Goal: Information Seeking & Learning: Learn about a topic

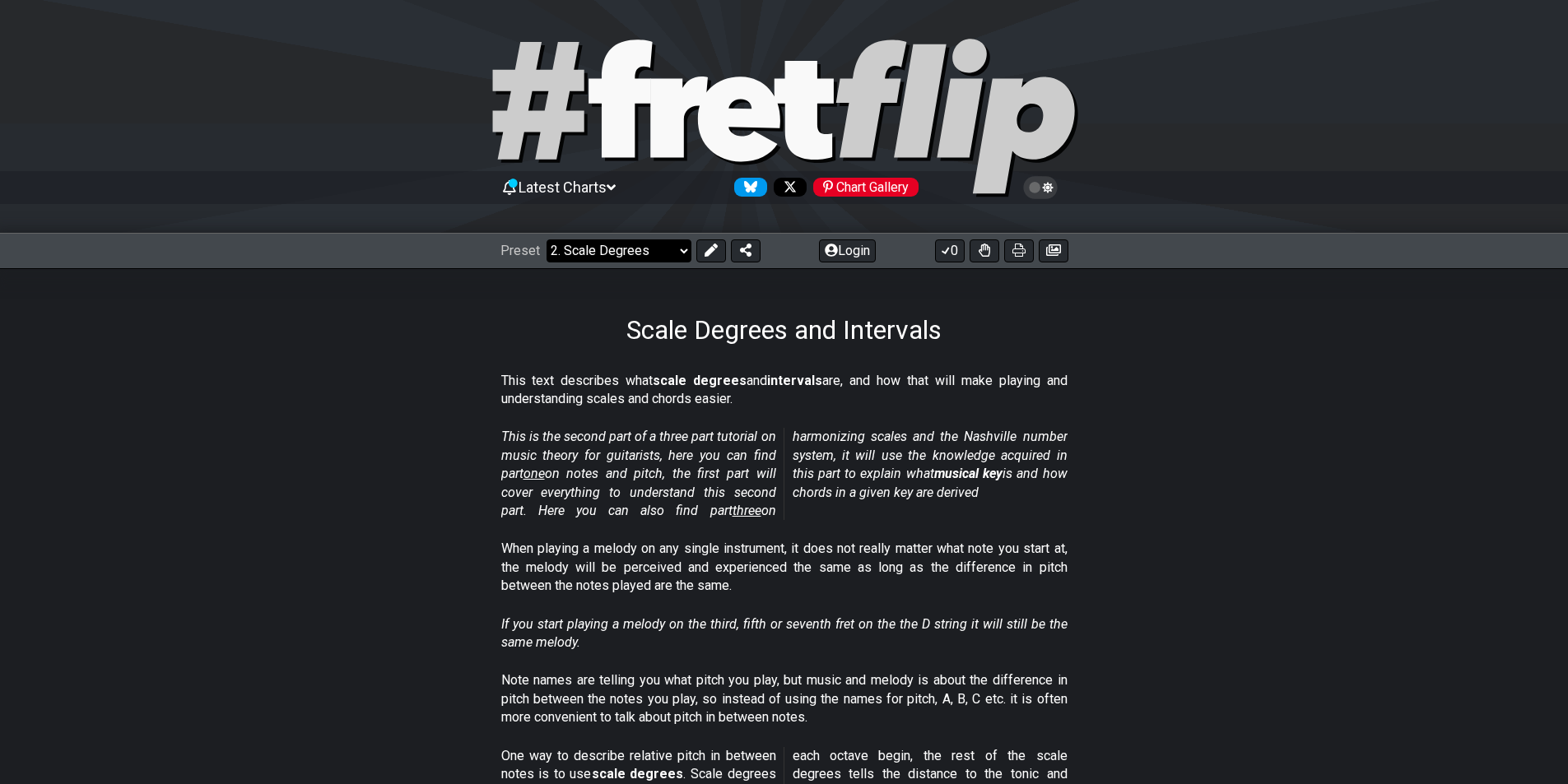
click at [635, 247] on select "Welcome to #fretflip! Initial Preset Custom Preset Minor Pentatonic Major Penta…" at bounding box center [618, 251] width 145 height 23
click at [640, 251] on select "Welcome to #fretflip! Initial Preset Custom Preset Minor Pentatonic Major Penta…" at bounding box center [618, 251] width 145 height 23
click at [629, 253] on select "Welcome to #fretflip! Initial Preset Custom Preset Minor Pentatonic Major Penta…" at bounding box center [618, 251] width 145 height 23
click at [1062, 588] on p "When playing a melody on any single instrument, it does not really matter what …" at bounding box center [784, 568] width 566 height 55
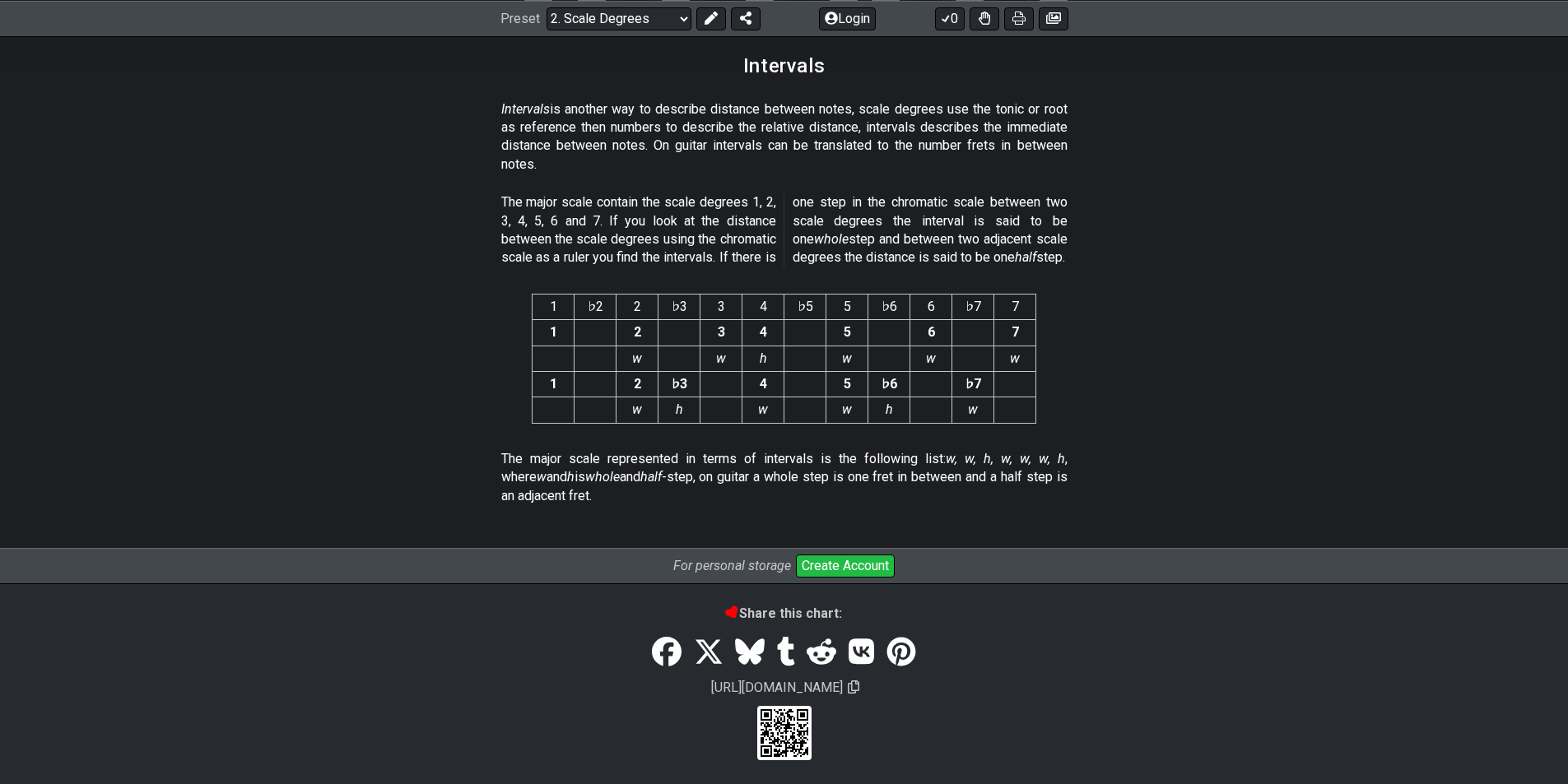
scroll to position [4257, 0]
click at [852, 558] on button "Create Account" at bounding box center [846, 564] width 99 height 23
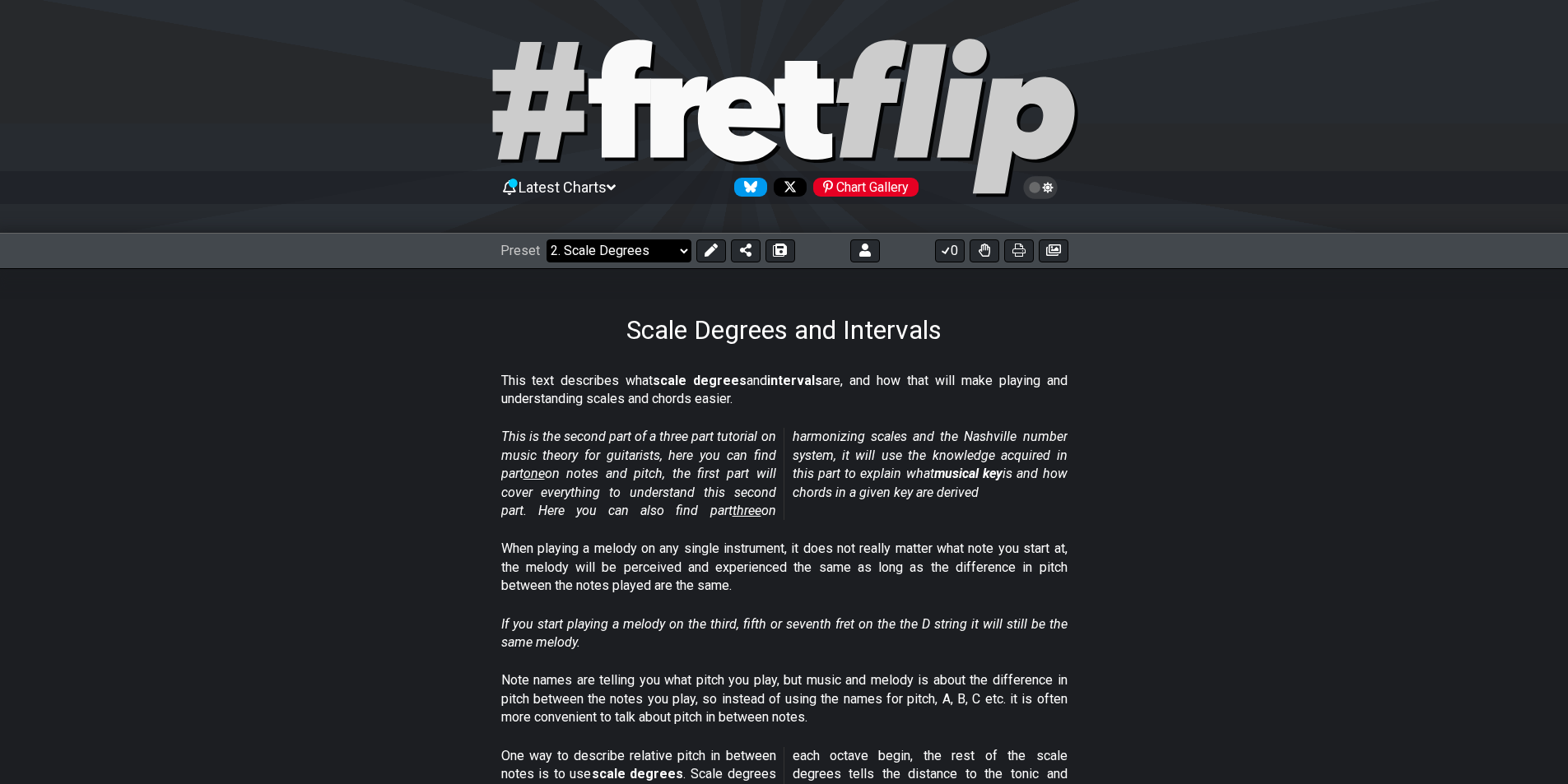
click at [637, 245] on select "Welcome to #fretflip! Initial Preset Custom Preset Minor Pentatonic Major Penta…" at bounding box center [618, 251] width 145 height 23
click at [546, 240] on select "Welcome to #fretflip! Initial Preset Custom Preset Minor Pentatonic Major Penta…" at bounding box center [618, 251] width 145 height 23
select select "/welcome"
select select "C"
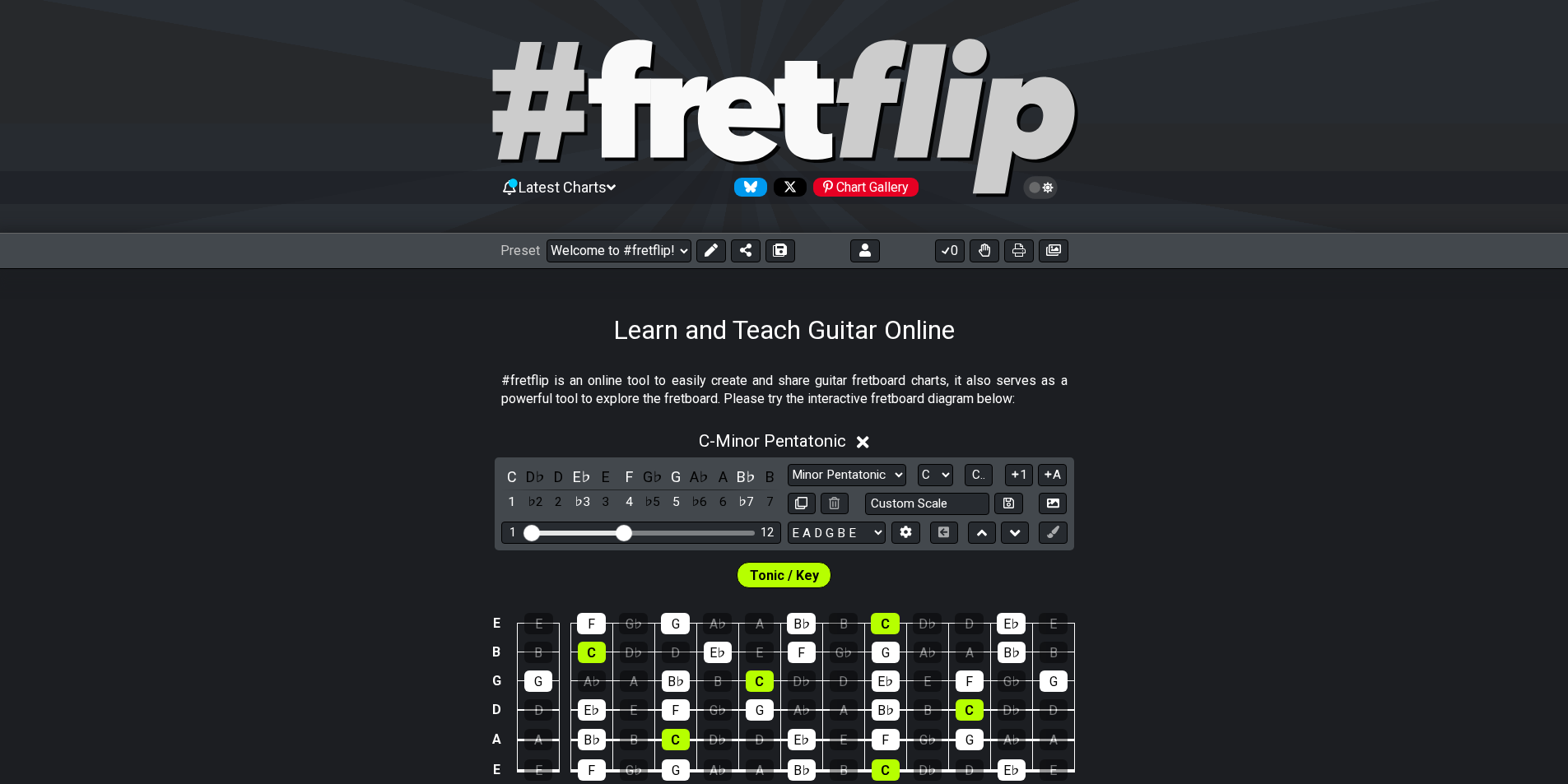
drag, startPoint x: 581, startPoint y: 380, endPoint x: 698, endPoint y: 405, distance: 119.6
click at [698, 405] on p "#fretflip is an online tool to easily create and share guitar fretboard charts,…" at bounding box center [784, 390] width 566 height 37
click at [638, 249] on select "Welcome to #fretflip! Initial Preset Custom Preset Minor Pentatonic Major Penta…" at bounding box center [618, 251] width 145 height 23
click at [637, 250] on select "Welcome to #fretflip! Initial Preset Custom Preset Minor Pentatonic Major Penta…" at bounding box center [618, 251] width 145 height 23
click at [546, 240] on select "Welcome to #fretflip! Initial Preset Custom Preset Minor Pentatonic Major Penta…" at bounding box center [618, 251] width 145 height 23
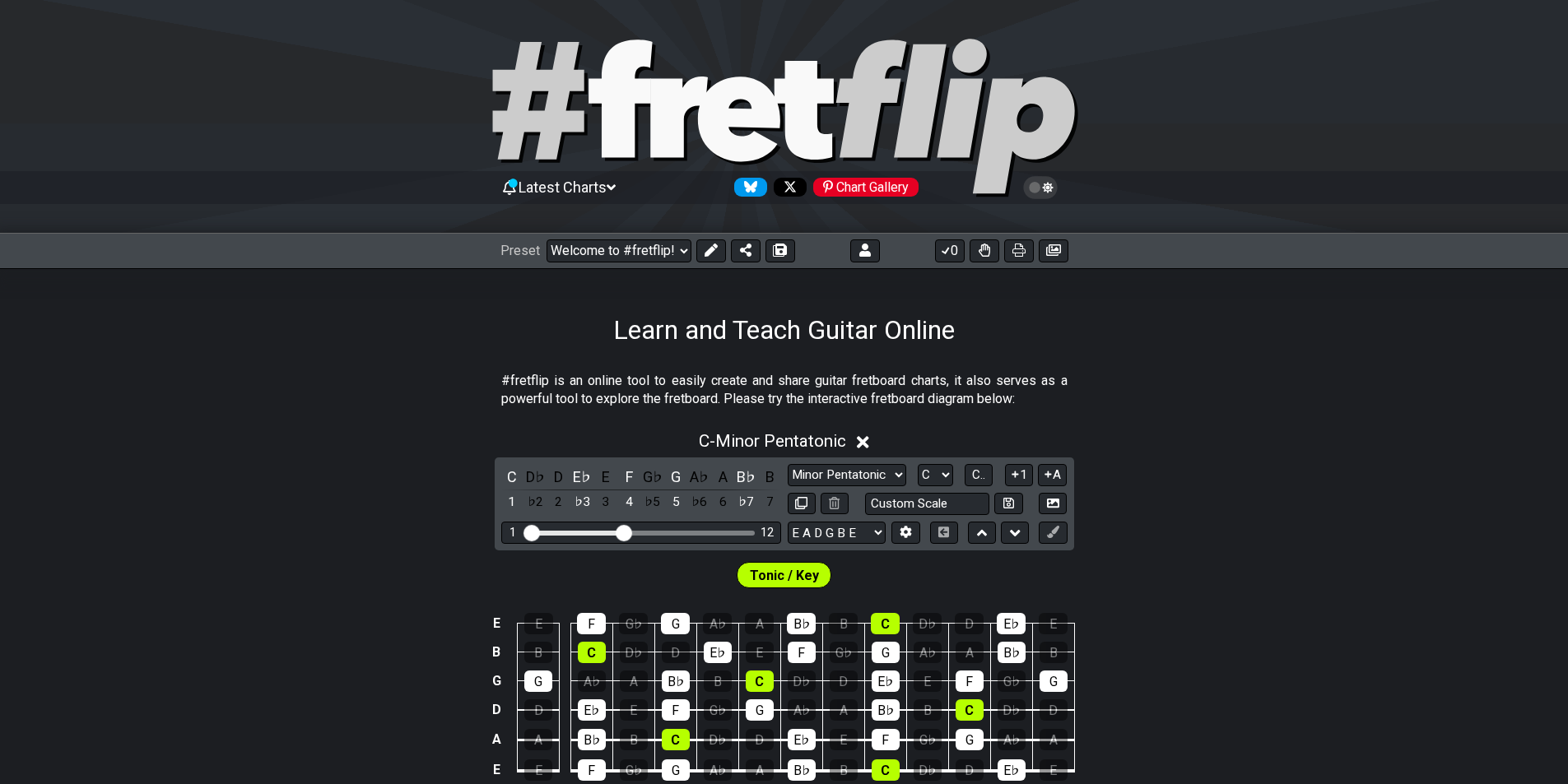
select select "/minor-pentatonic"
select select "C"
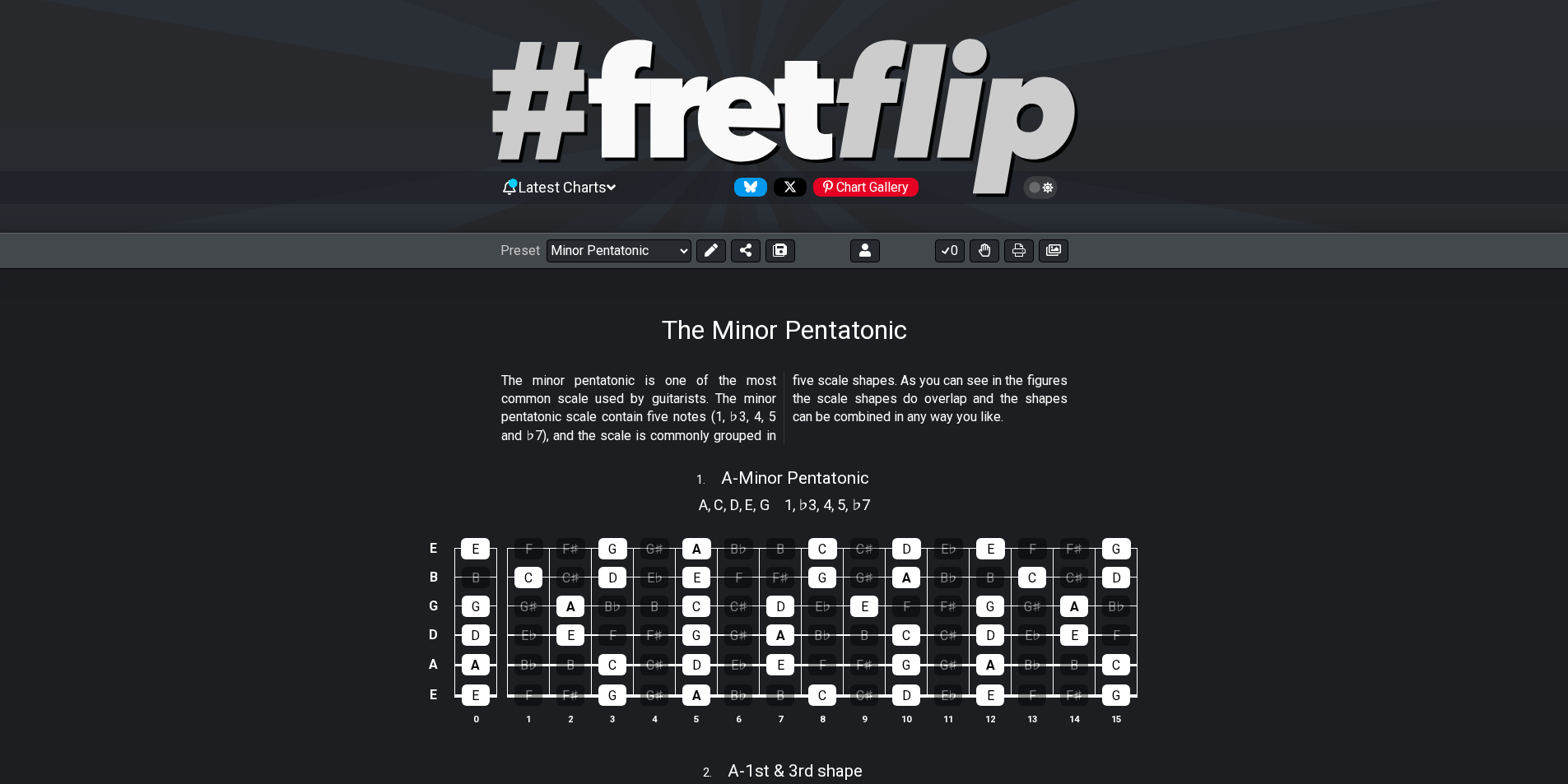
drag, startPoint x: 628, startPoint y: 380, endPoint x: 761, endPoint y: 429, distance: 141.7
click at [734, 428] on p "The minor pentatonic is one of the most common scale used by guitarists. The mi…" at bounding box center [784, 409] width 566 height 74
click at [589, 246] on select "Welcome to #fretflip! Initial Preset Custom Preset Minor Pentatonic Major Penta…" at bounding box center [618, 251] width 145 height 23
click at [409, 447] on section "The minor pentatonic is one of the most common scale used by guitarists. The mi…" at bounding box center [784, 411] width 1568 height 94
